Goal: Task Accomplishment & Management: Use online tool/utility

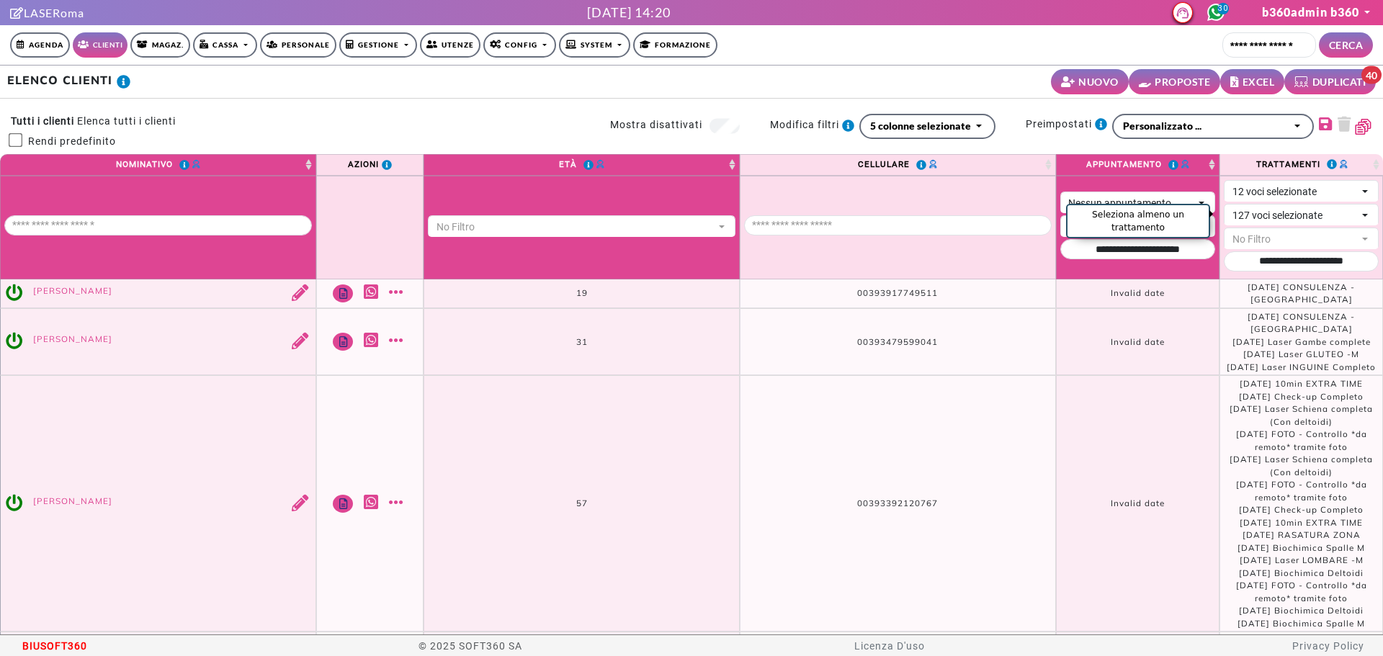
select select "**"
select select
select select "*"
select select "*****"
select select
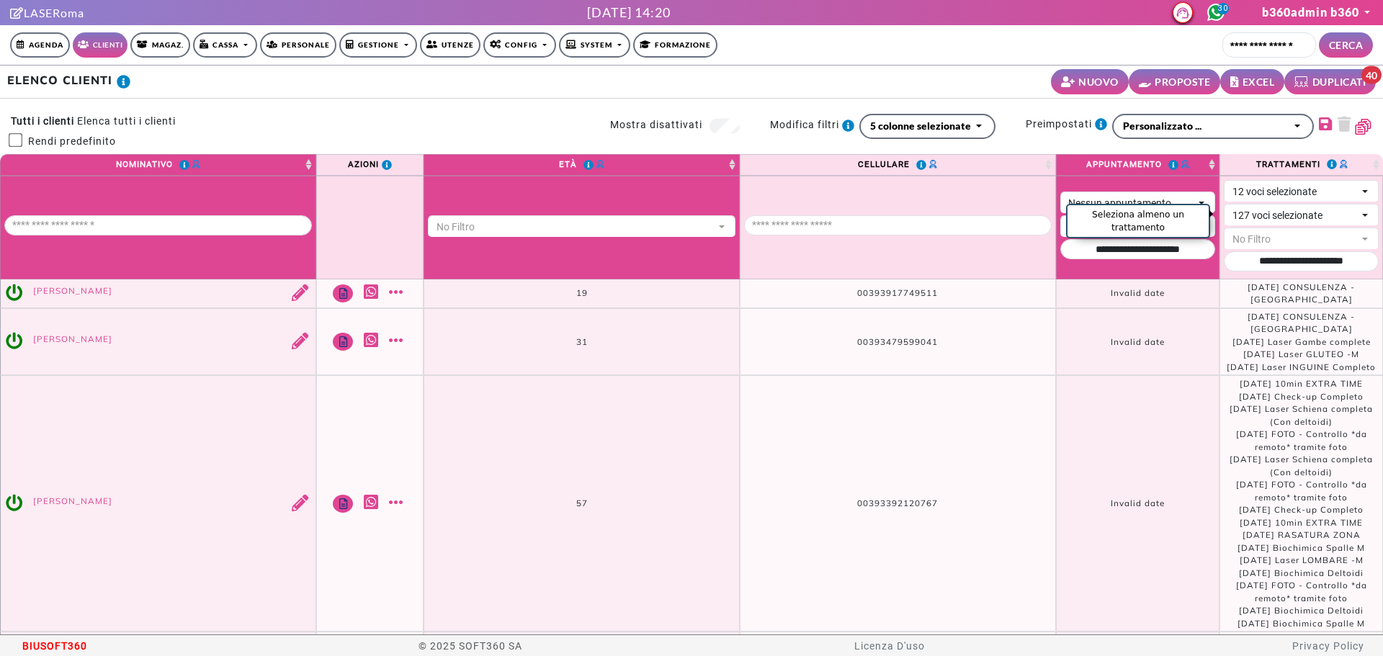
scroll to position [3, 0]
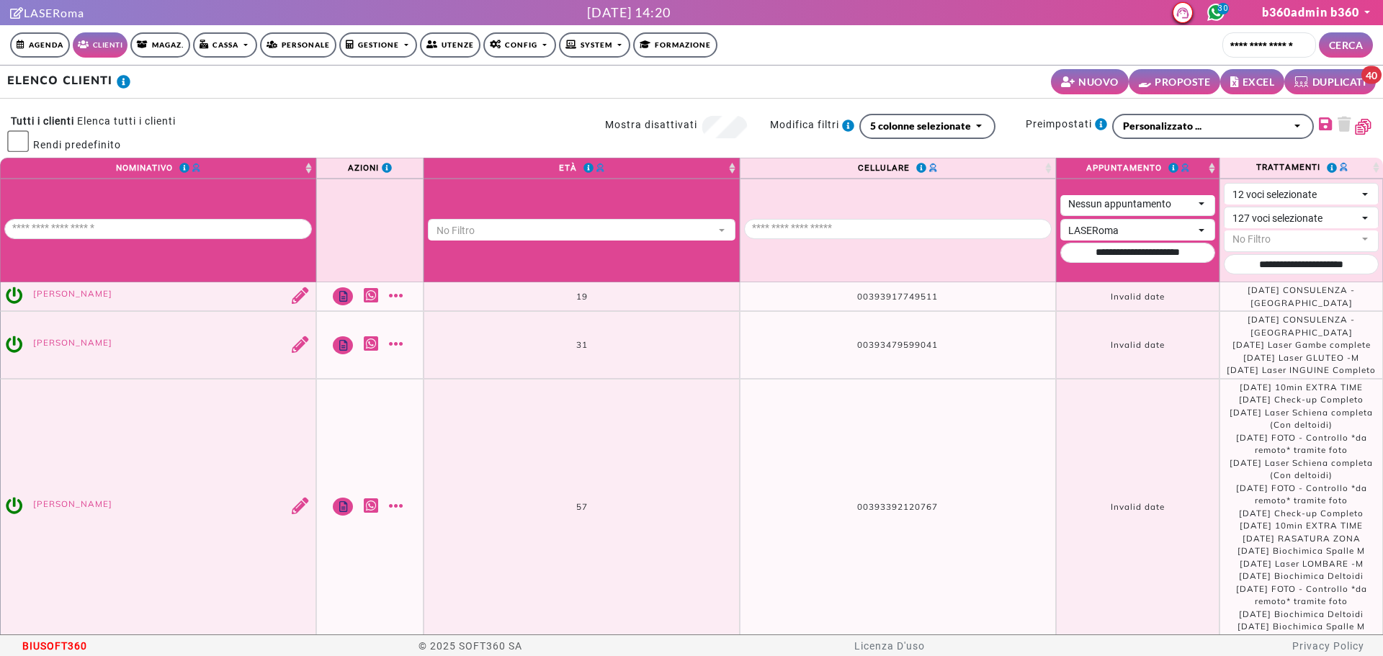
click at [534, 36] on link "Config" at bounding box center [519, 44] width 73 height 25
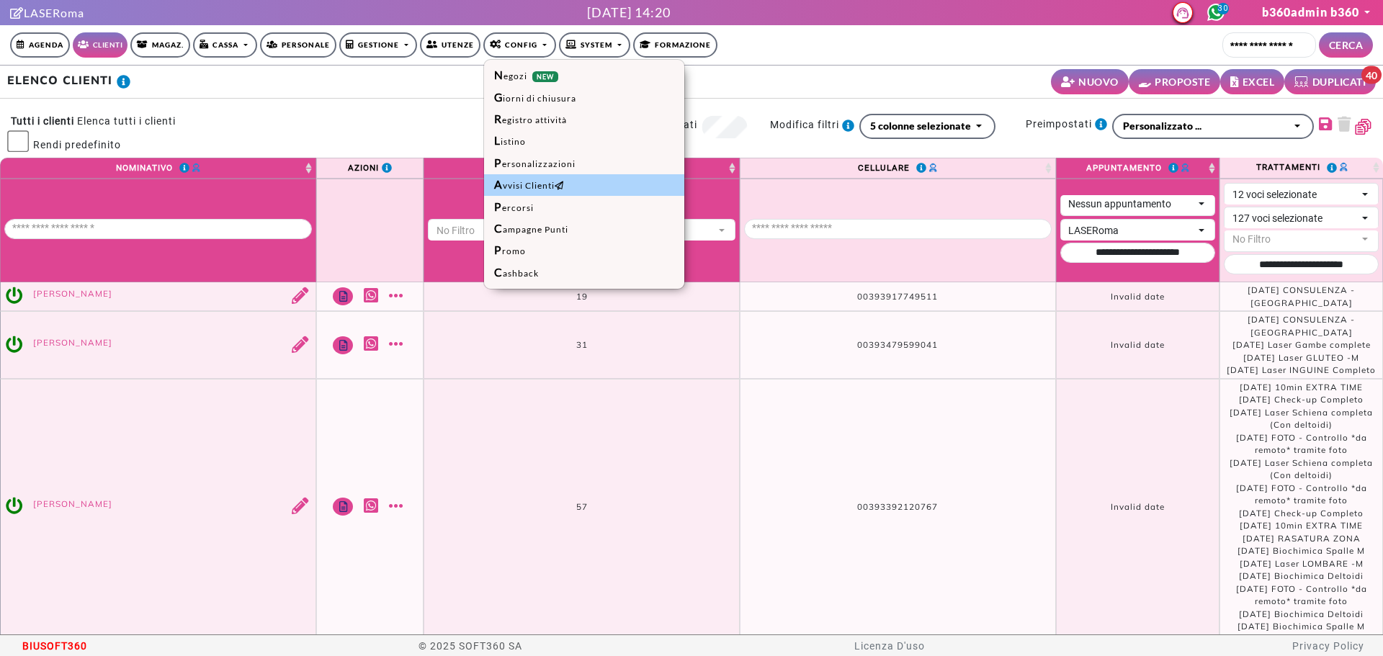
click at [538, 192] on link "Avvisi Clienti" at bounding box center [584, 185] width 200 height 22
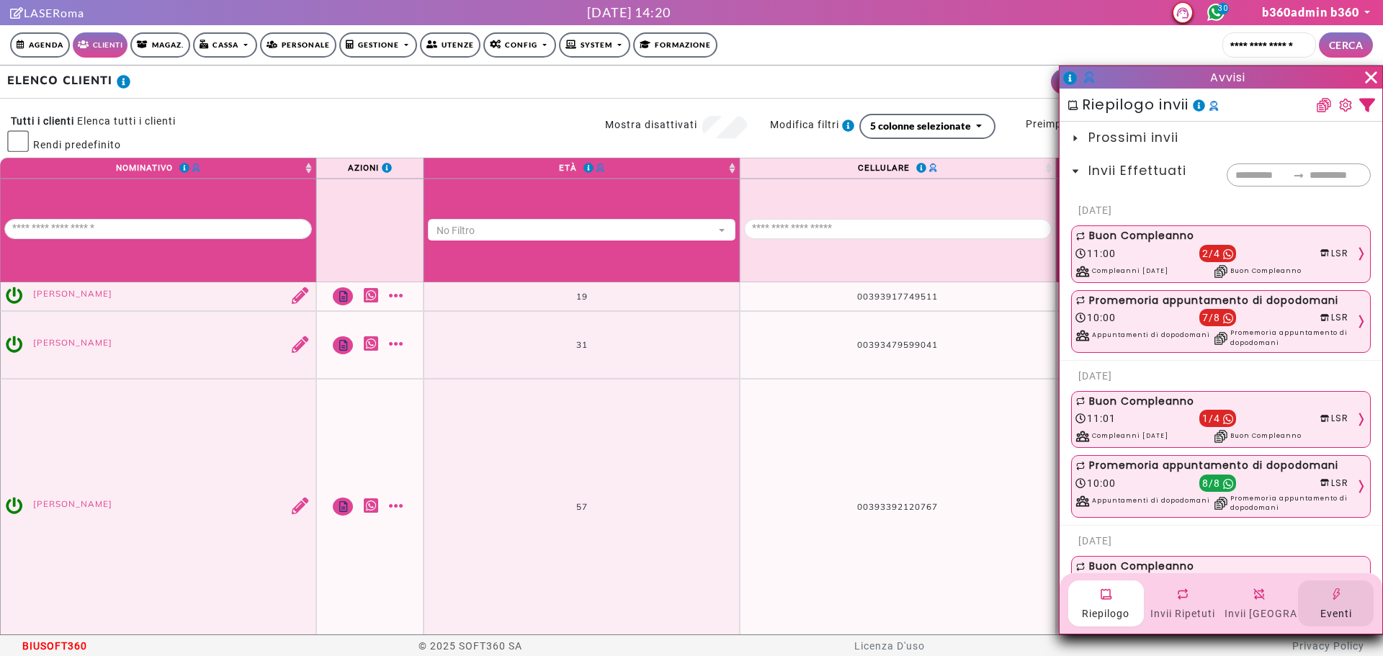
click at [1327, 611] on div "Eventi" at bounding box center [1335, 613] width 70 height 20
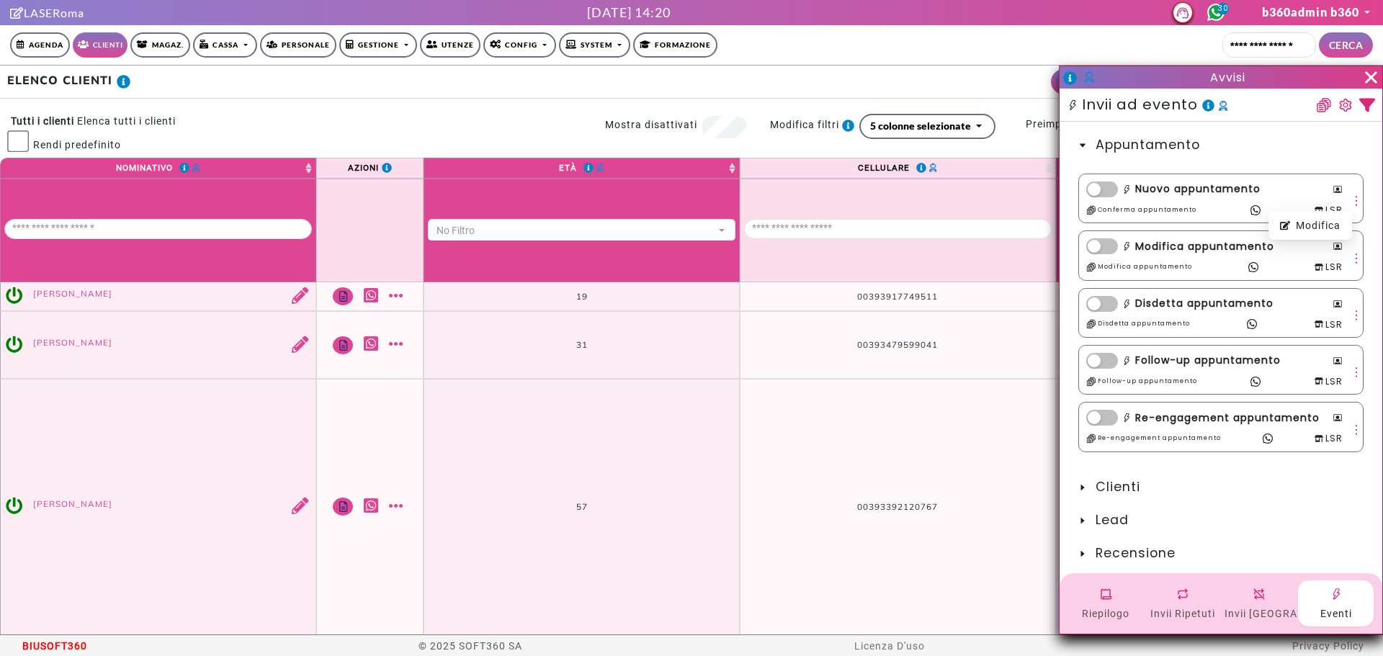
click at [1349, 198] on icon "more" at bounding box center [1355, 200] width 13 height 13
click at [1318, 232] on div "Modifica" at bounding box center [1310, 225] width 60 height 16
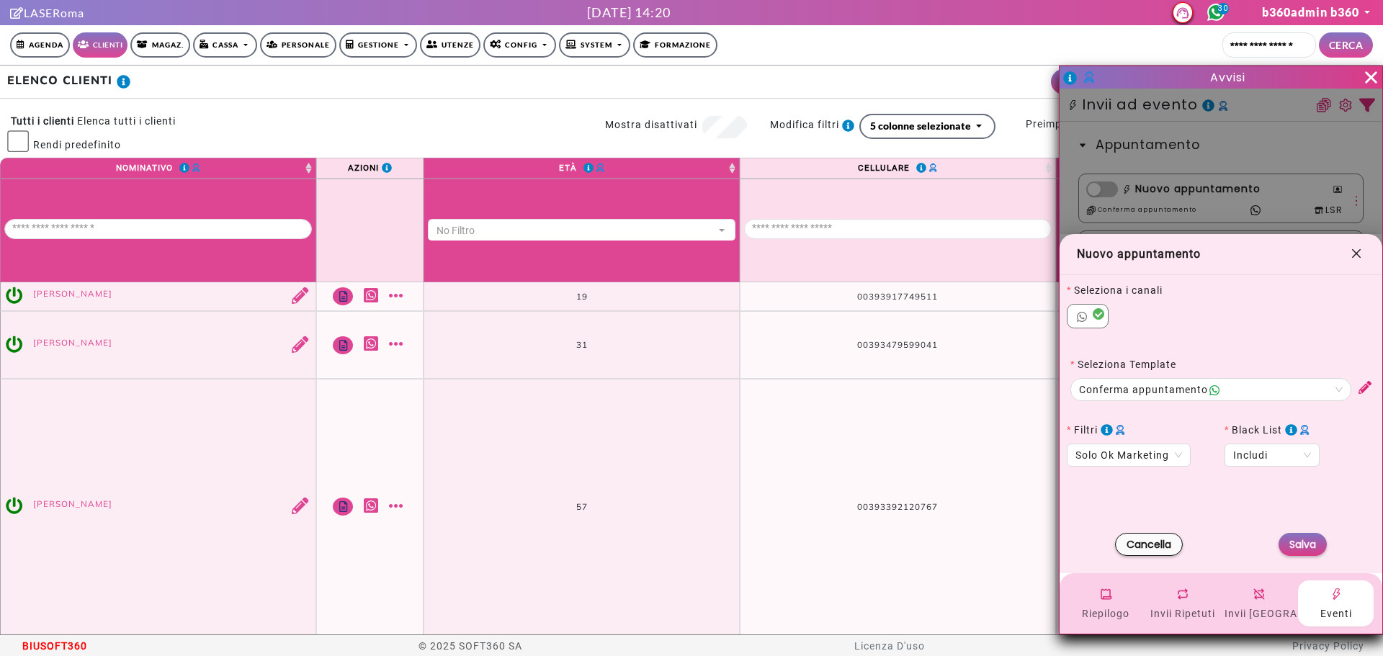
click at [1355, 253] on icon "close" at bounding box center [1356, 253] width 9 height 9
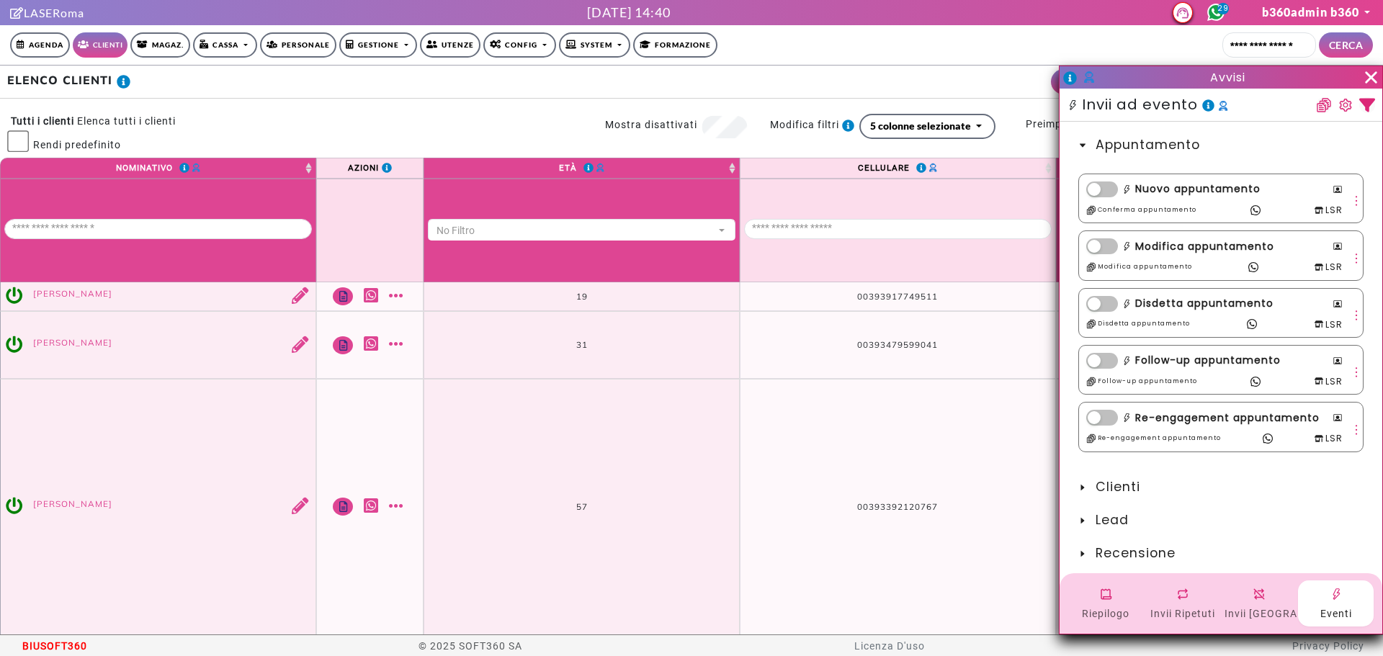
click at [226, 57] on link "Cassa" at bounding box center [225, 44] width 64 height 25
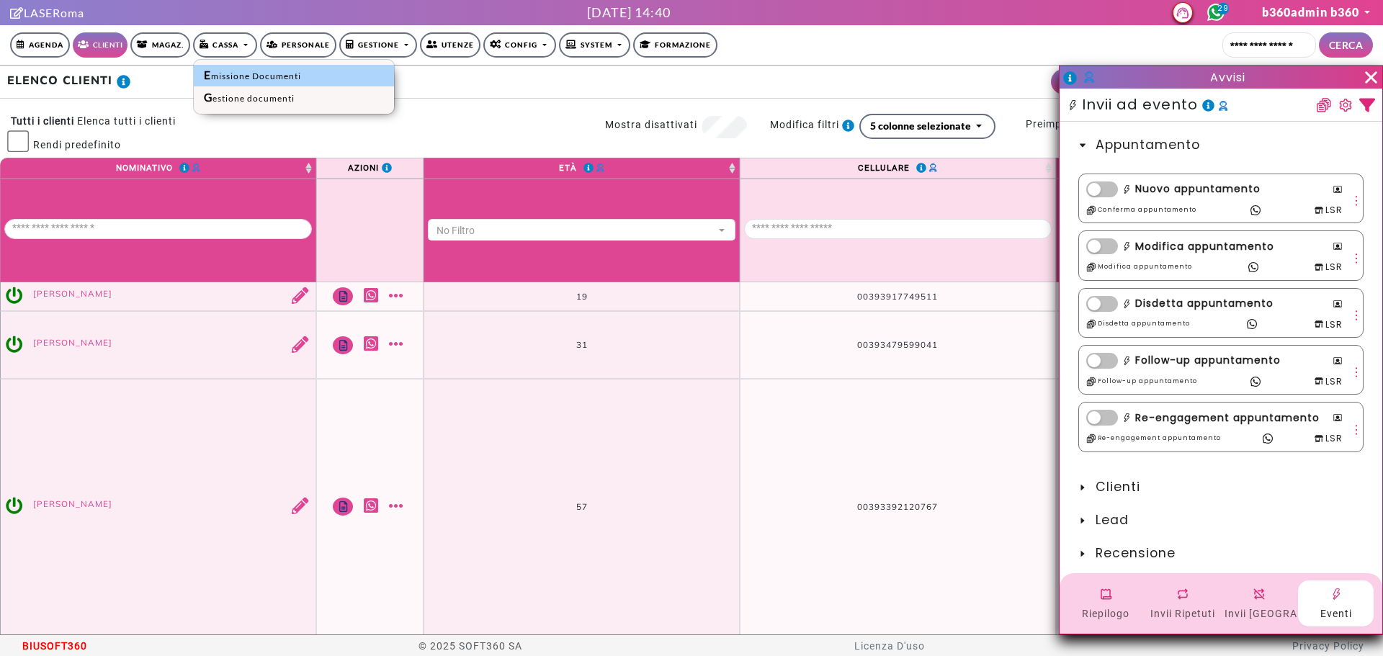
click at [234, 76] on link "Emissione Documenti" at bounding box center [294, 76] width 200 height 22
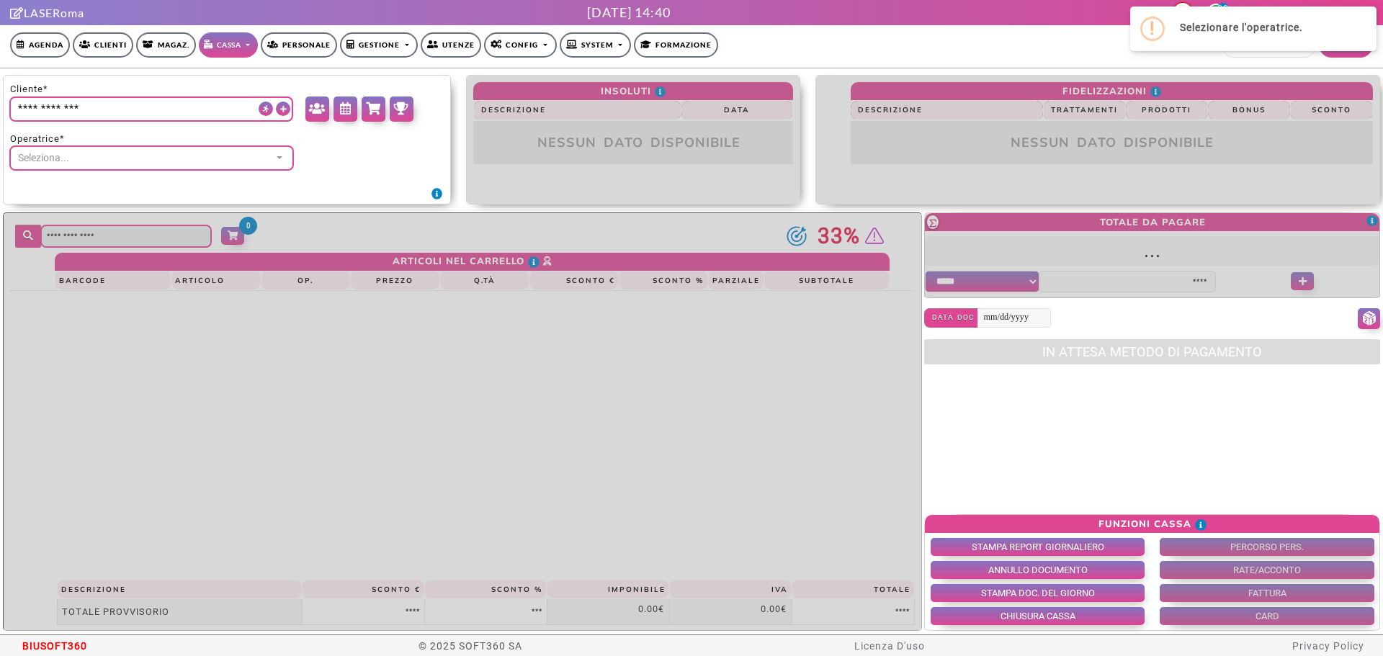
click at [243, 47] on link "Cassa" at bounding box center [228, 44] width 59 height 25
click at [371, 165] on div "**********" at bounding box center [226, 126] width 449 height 89
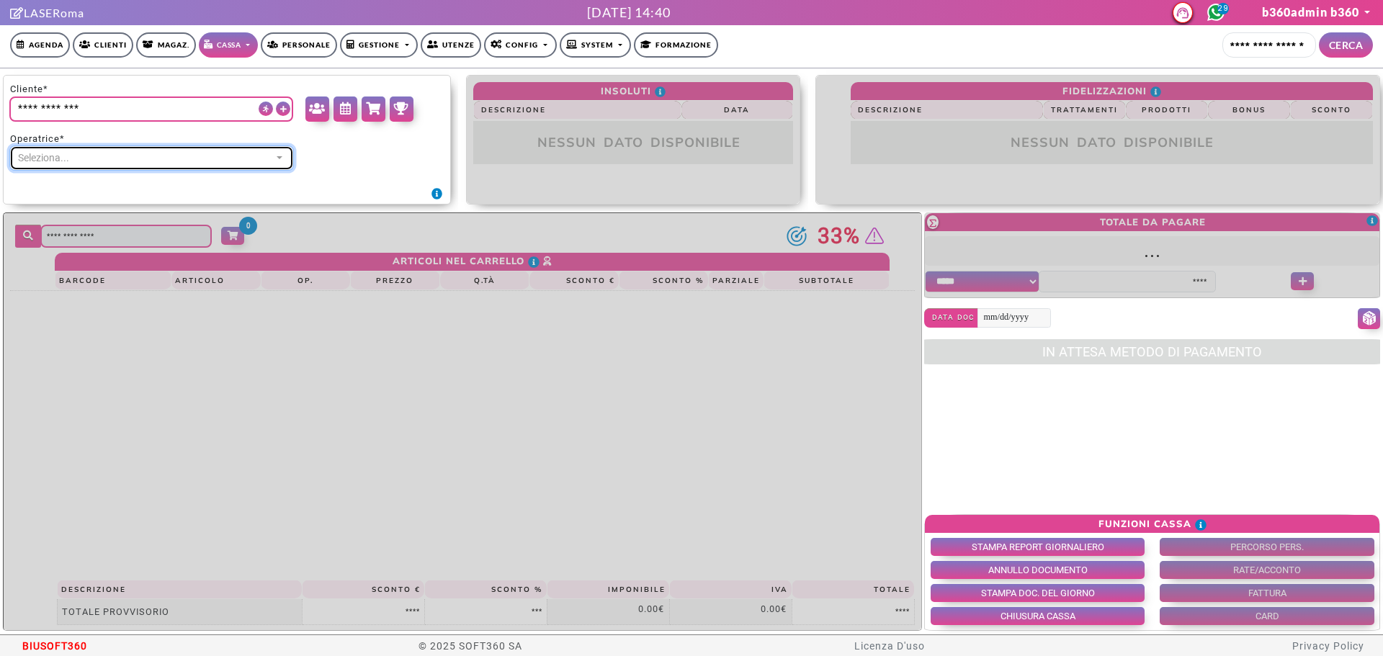
click at [271, 164] on div "Seleziona..." at bounding box center [144, 157] width 253 height 15
